Goal: Transaction & Acquisition: Purchase product/service

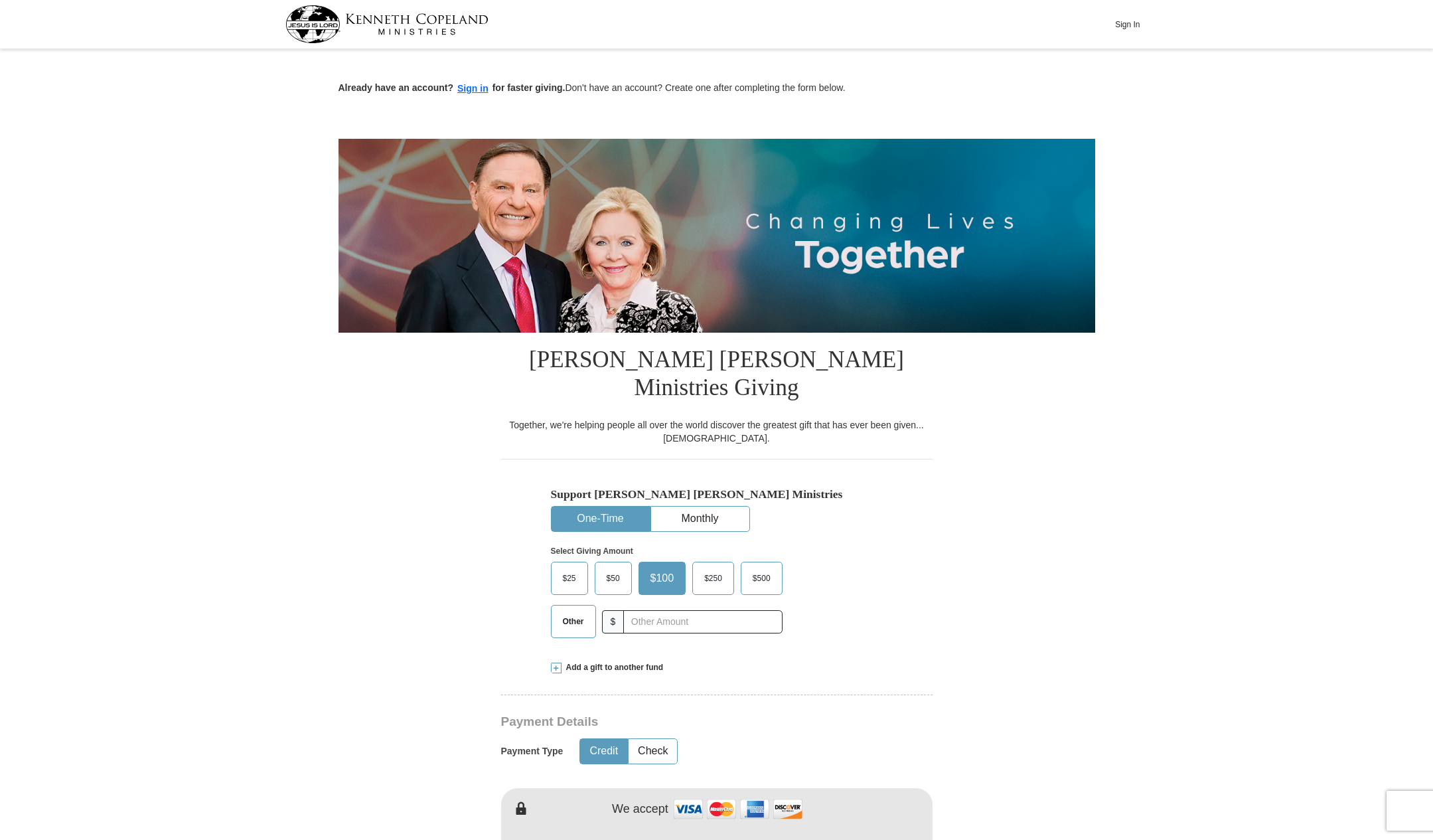
click at [577, 611] on span "Other" at bounding box center [573, 621] width 35 height 20
click at [0, 0] on input "Other" at bounding box center [0, 0] width 0 height 0
click at [648, 610] on input "text" at bounding box center [702, 622] width 147 height 23
type input "5"
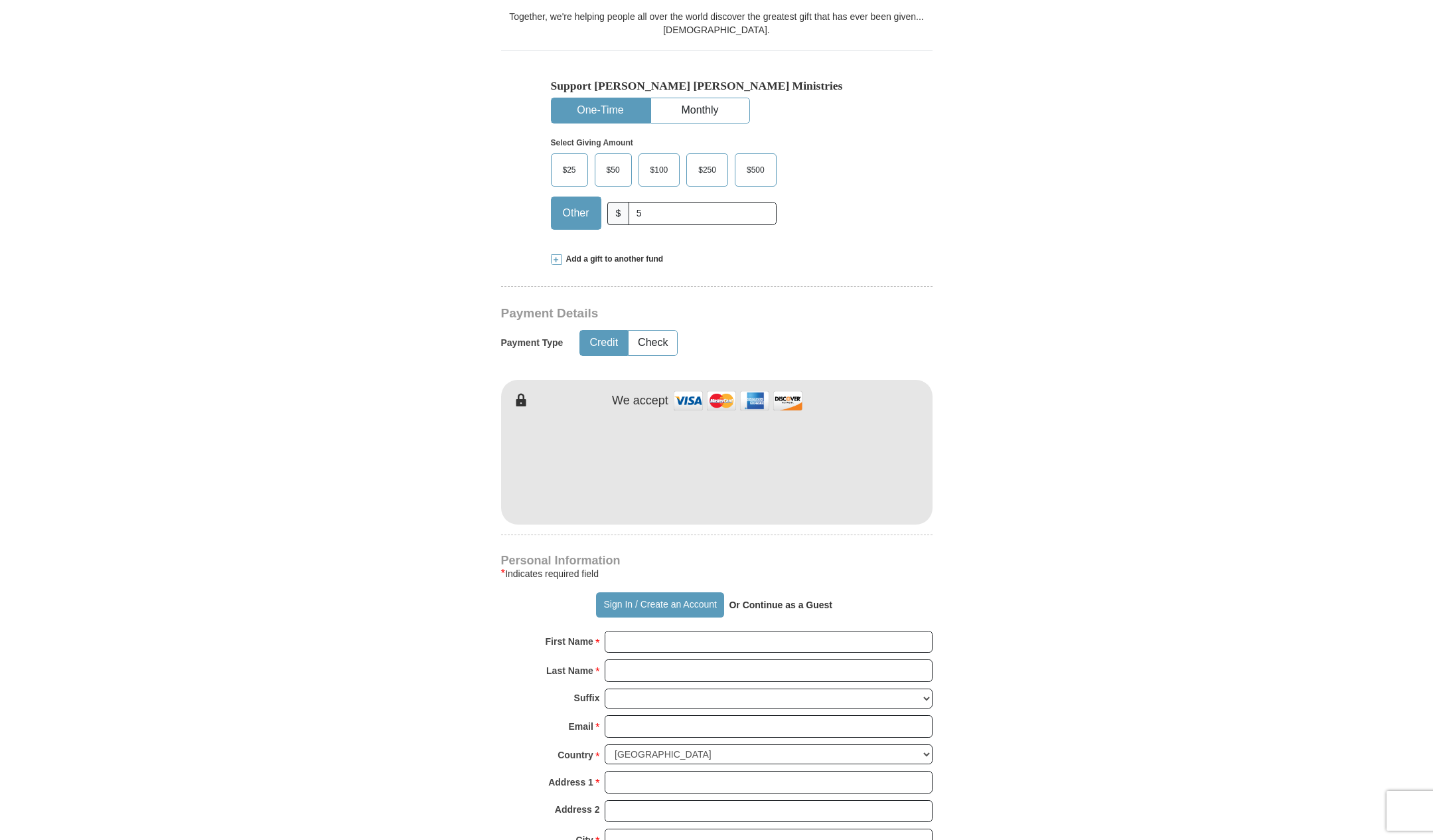
scroll to position [767, 0]
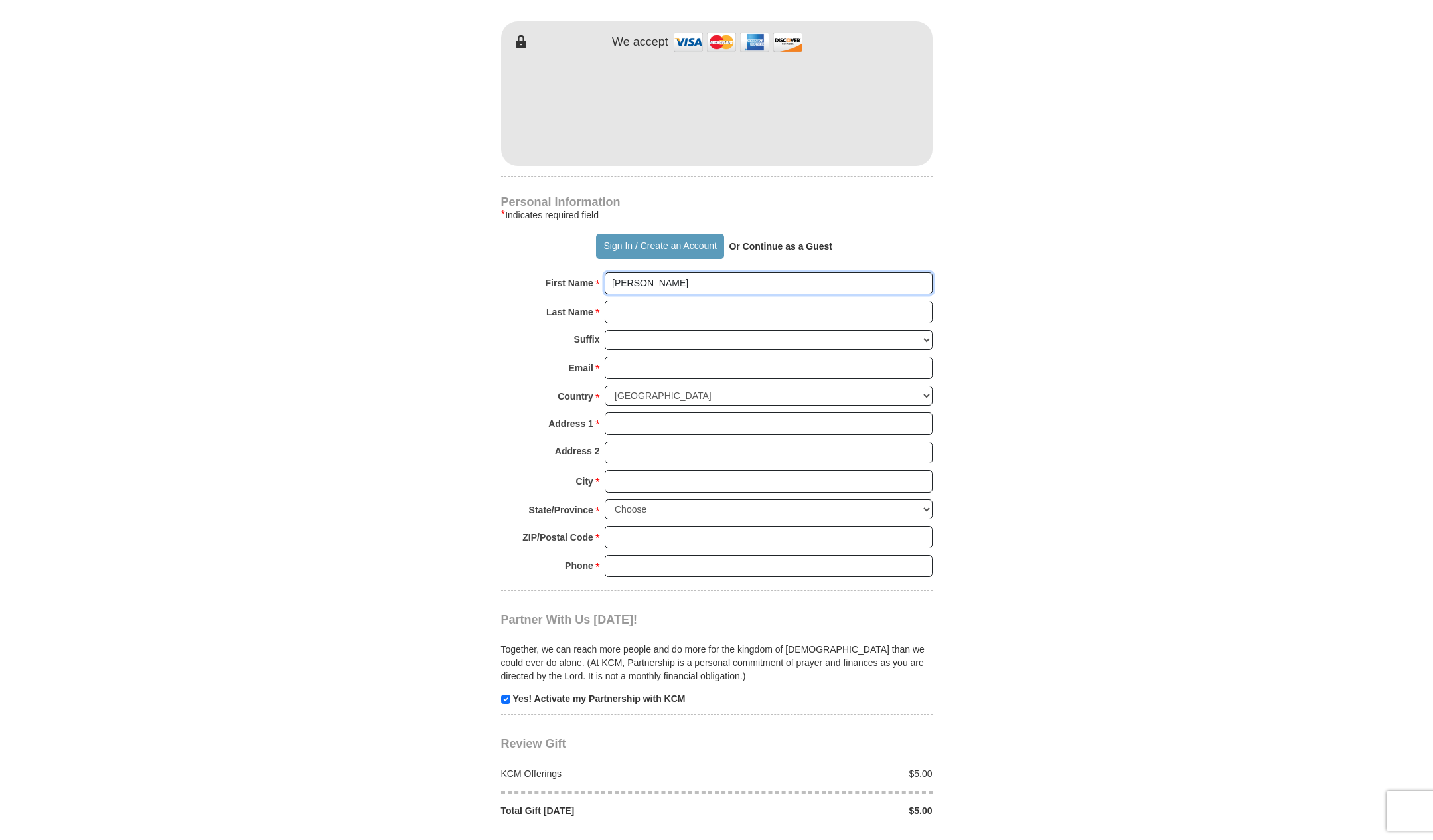
type input "[PERSON_NAME]"
type input "[EMAIL_ADDRESS][DOMAIN_NAME]"
type input "[STREET_ADDRESS]"
type input "B"
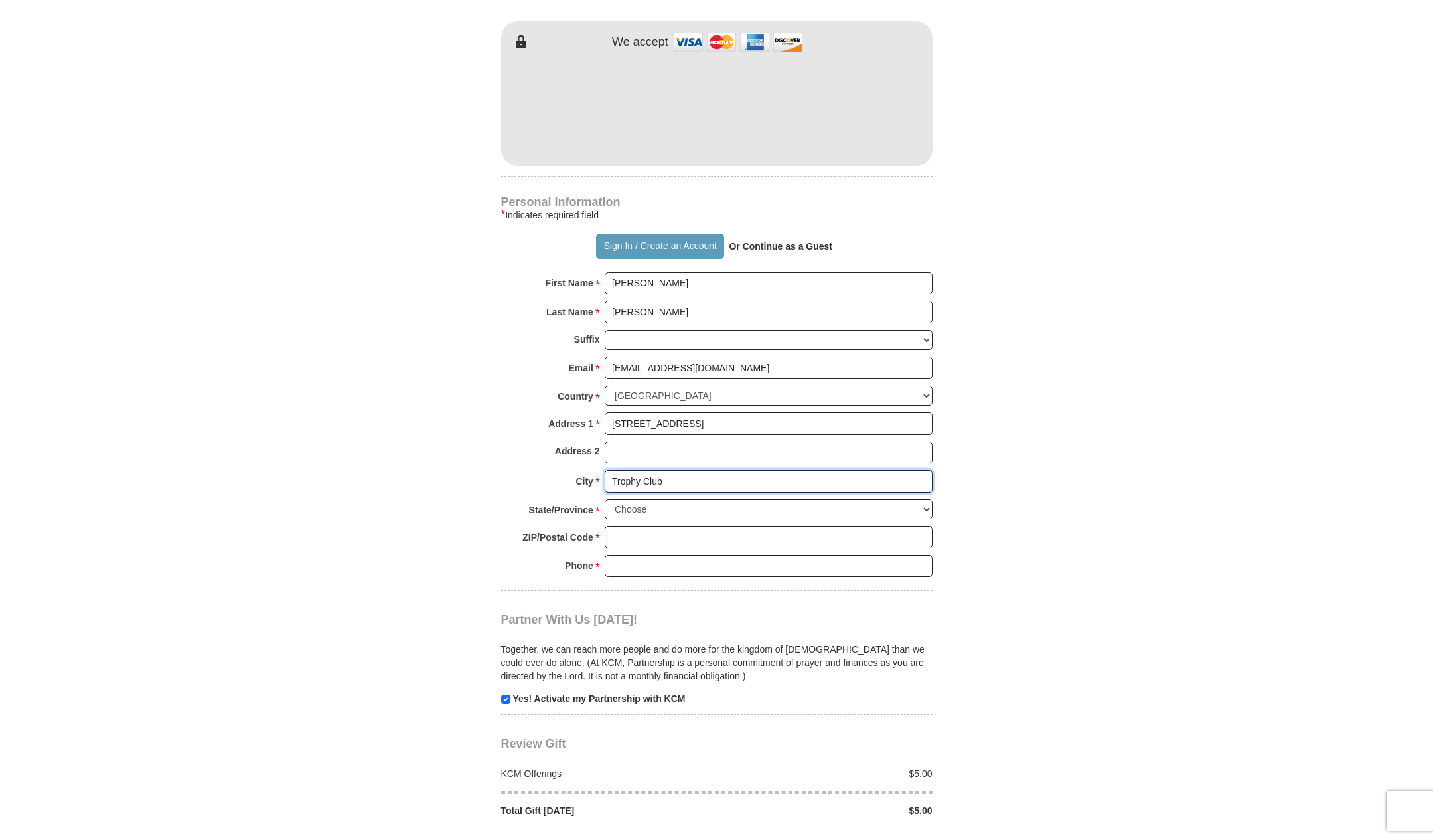
type input "Trophy Club"
select select "[GEOGRAPHIC_DATA]"
type input "76262"
type input "6822164685"
click at [506, 695] on input "checkbox" at bounding box center [506, 700] width 9 height 9
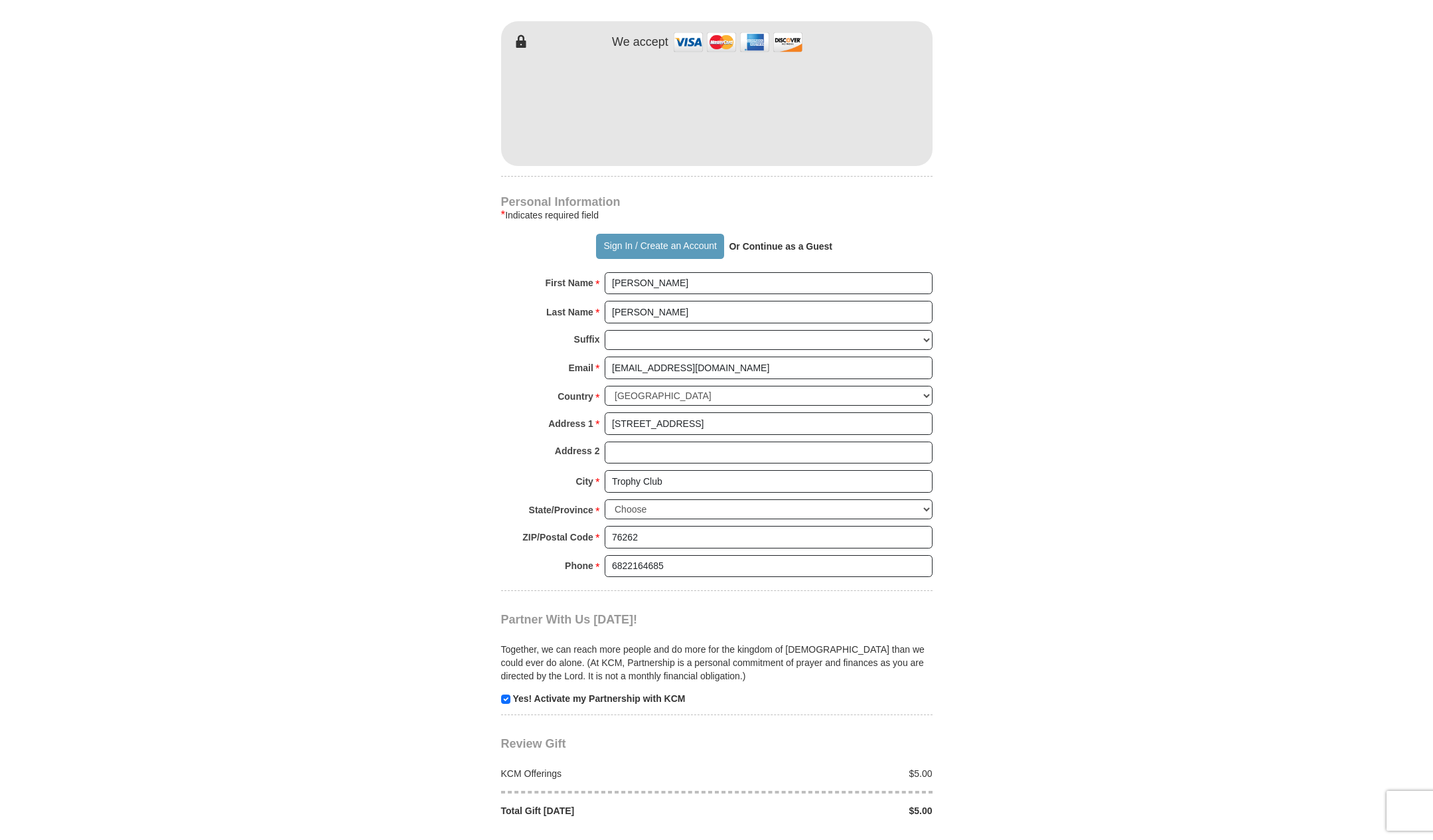
checkbox input "false"
click at [731, 839] on span "Complete Your Gift" at bounding box center [716, 855] width 118 height 28
